Goal: Task Accomplishment & Management: Manage account settings

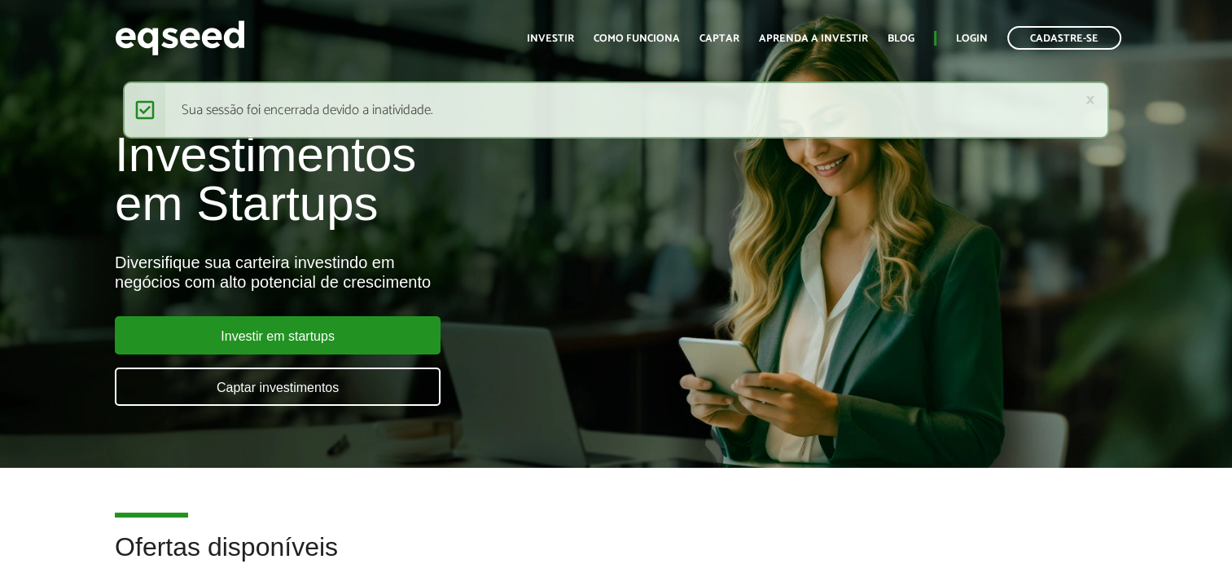
click at [955, 33] on ul "Início Investir Como funciona Captar Aprenda a investir Blog Login Cadastre-se" at bounding box center [824, 38] width 611 height 24
click at [958, 33] on link "Login" at bounding box center [972, 38] width 32 height 11
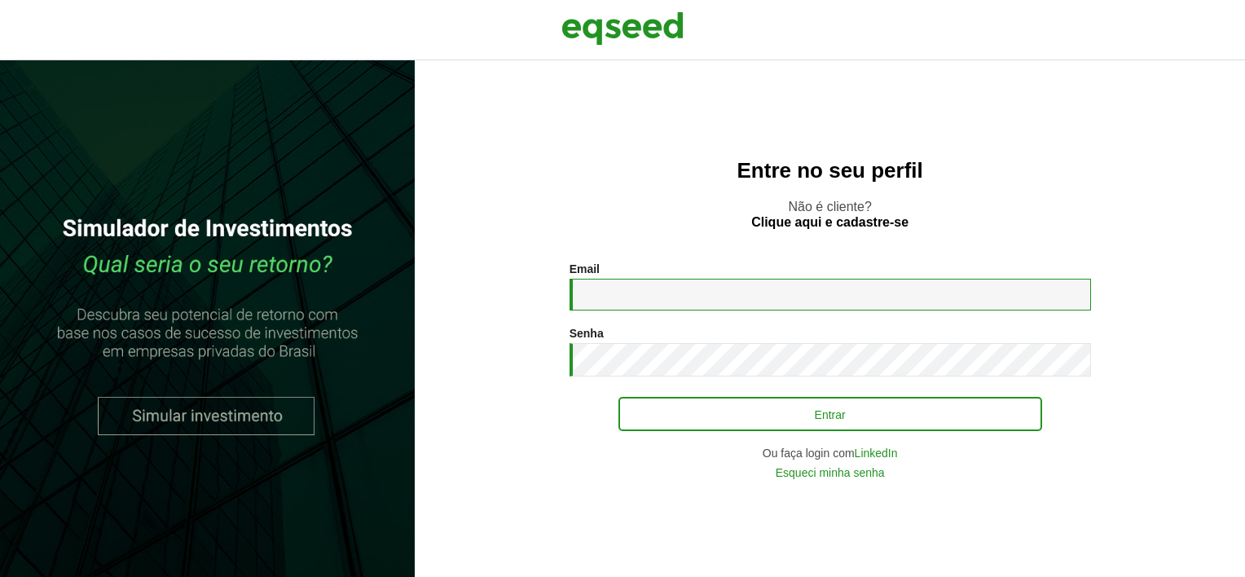
type input "**********"
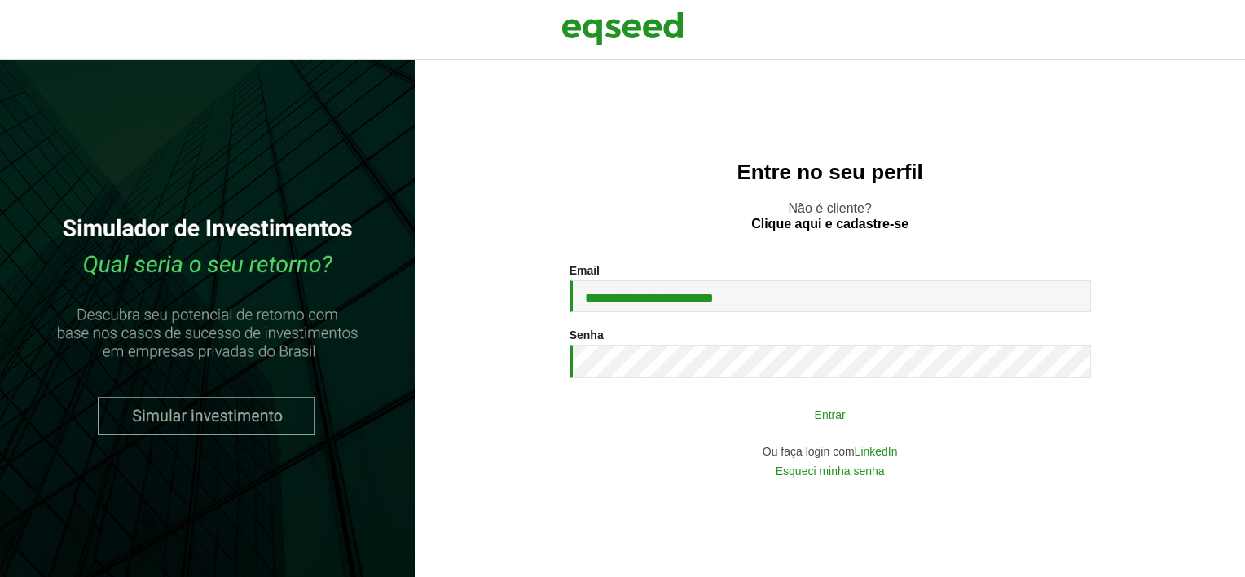
click at [665, 403] on button "Entrar" at bounding box center [830, 413] width 424 height 31
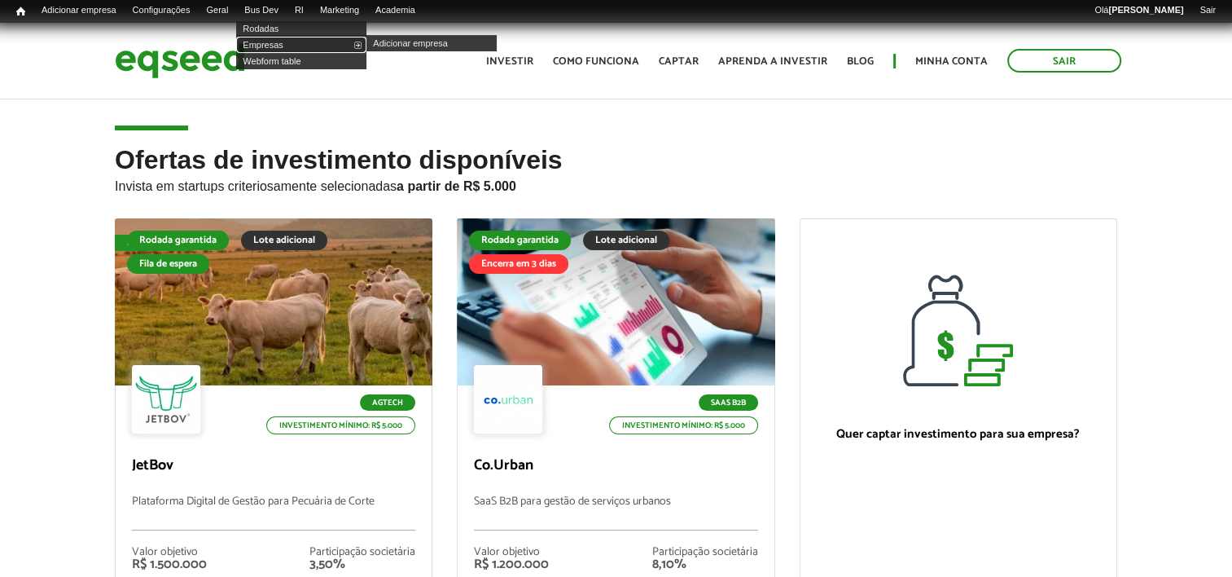
click at [291, 42] on link "Empresas" at bounding box center [301, 45] width 130 height 16
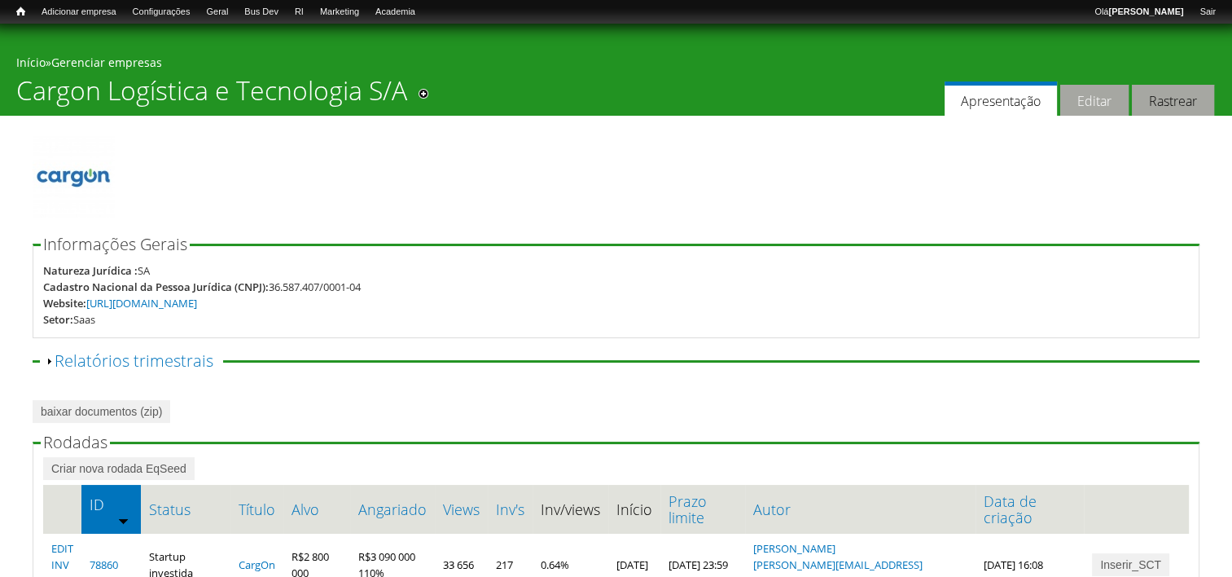
click at [1091, 111] on link "Editar" at bounding box center [1095, 101] width 68 height 32
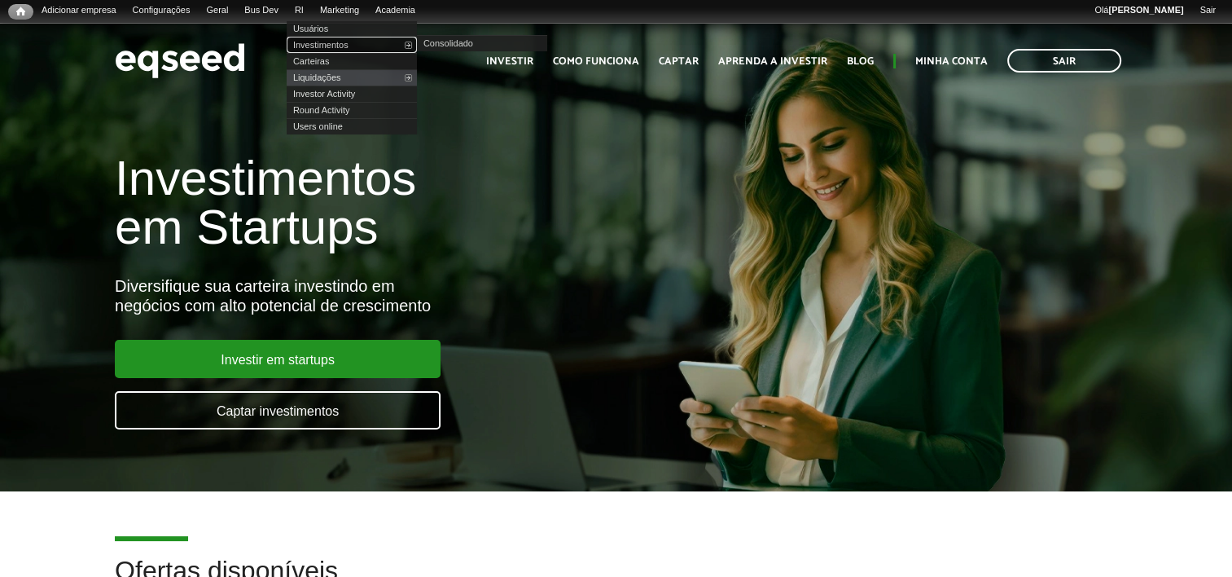
click at [336, 42] on link "Investimentos" at bounding box center [352, 45] width 130 height 16
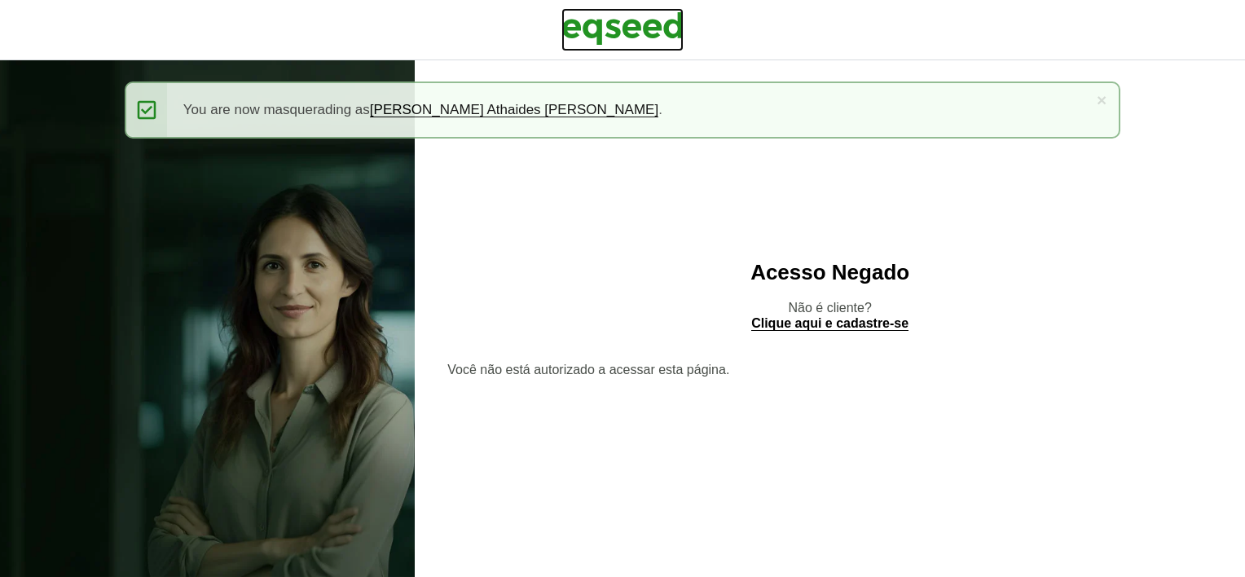
click at [624, 33] on img at bounding box center [622, 28] width 122 height 41
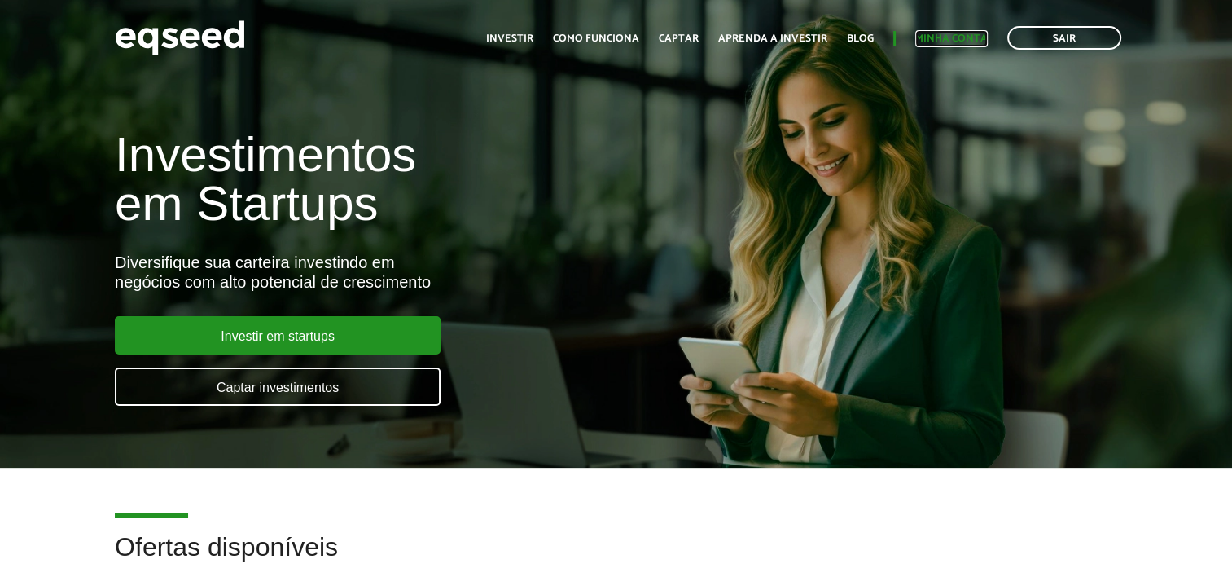
click at [971, 36] on link "Minha conta" at bounding box center [952, 38] width 72 height 11
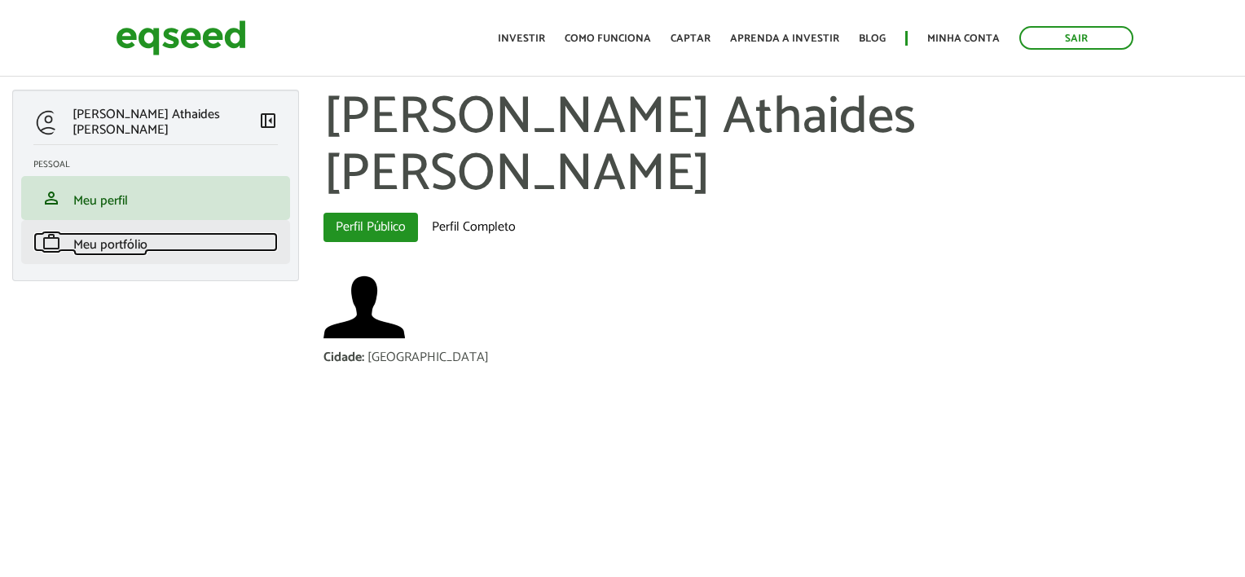
click at [122, 244] on span "Meu portfólio" at bounding box center [110, 245] width 74 height 22
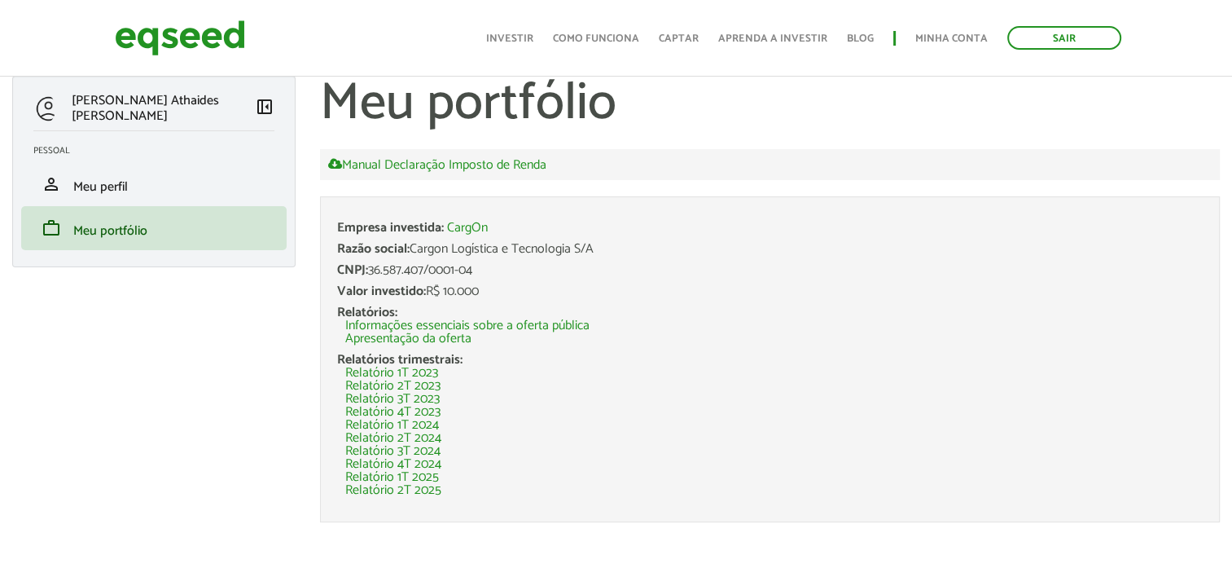
scroll to position [16, 0]
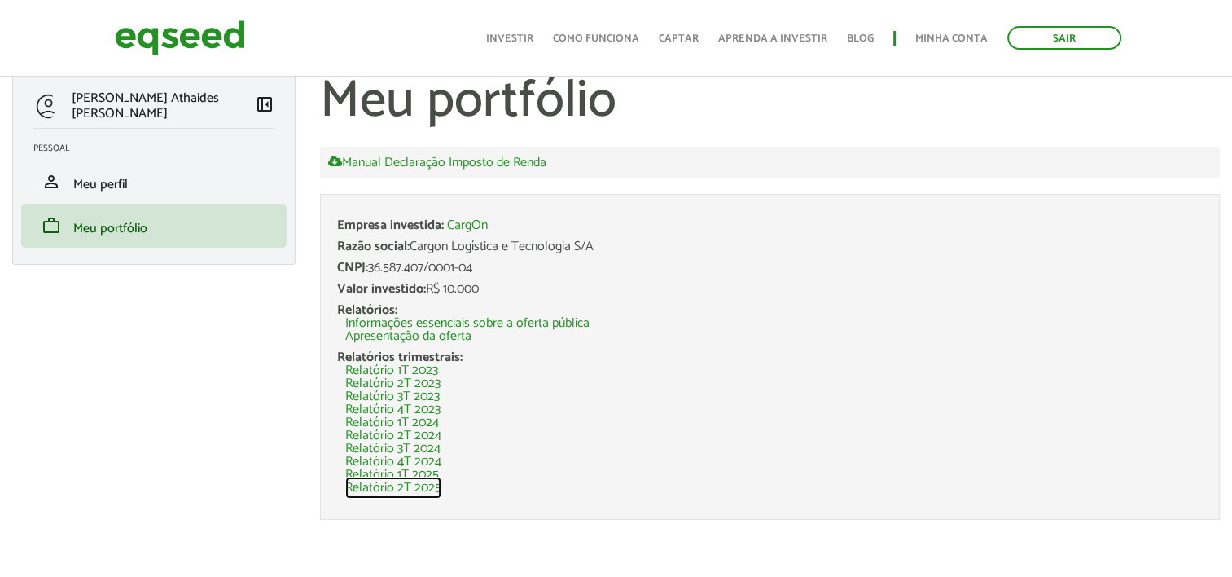
click at [430, 489] on link "Relatório 2T 2025" at bounding box center [393, 487] width 96 height 13
click at [1013, 32] on link "Sair" at bounding box center [1065, 38] width 114 height 24
